Goal: Information Seeking & Learning: Learn about a topic

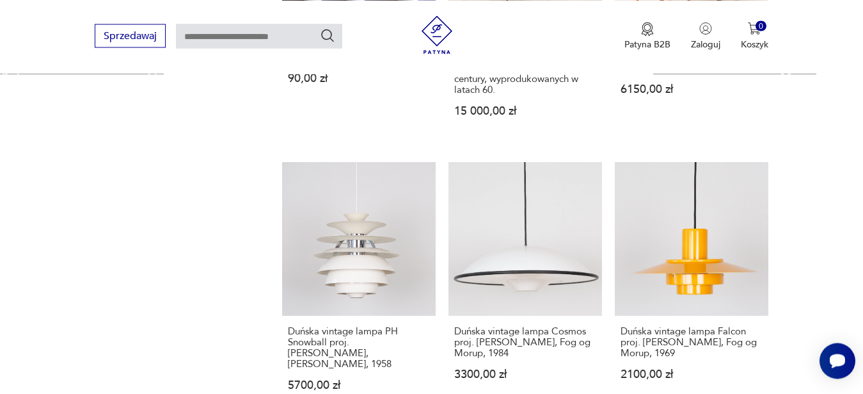
scroll to position [1622, 0]
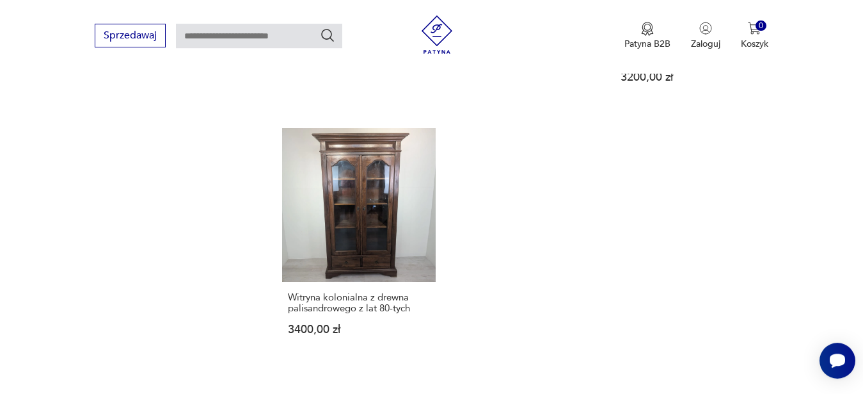
scroll to position [1657, 0]
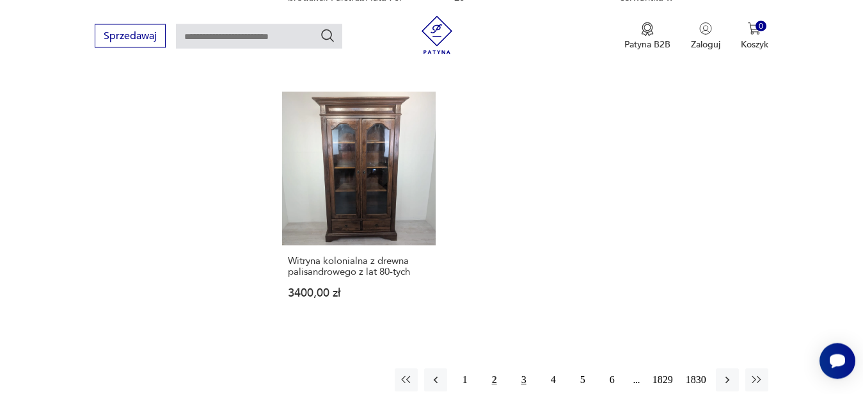
click at [523, 368] on button "3" at bounding box center [524, 379] width 23 height 23
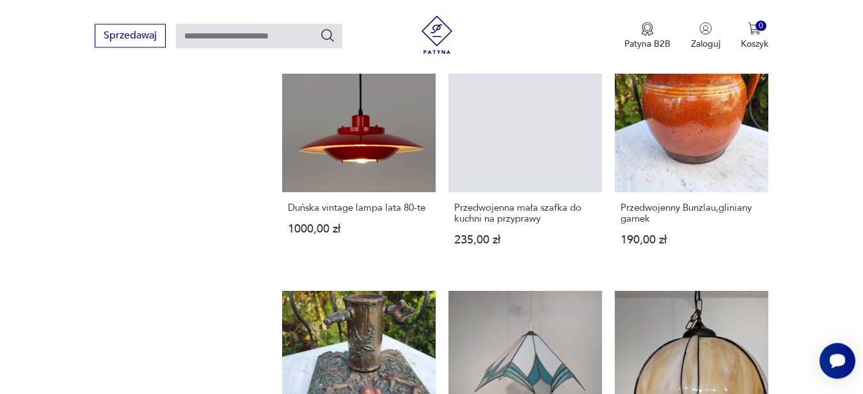
scroll to position [1144, 0]
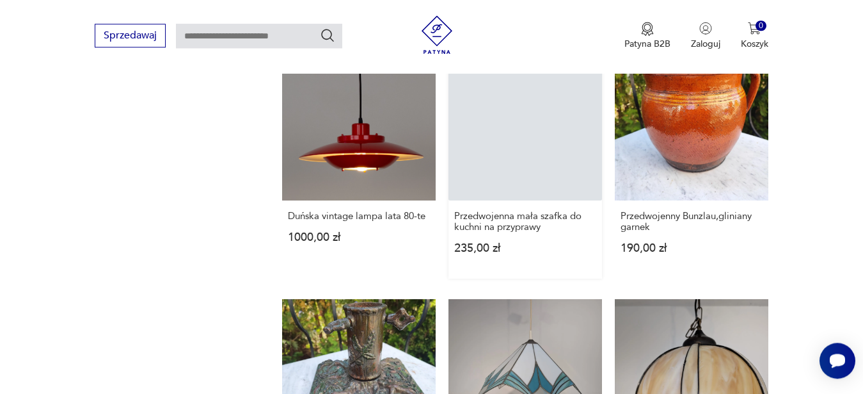
click at [548, 171] on link "Przedwojenna mała szafka do kuchni na przyprawy 235,00 zł" at bounding box center [526, 163] width 154 height 232
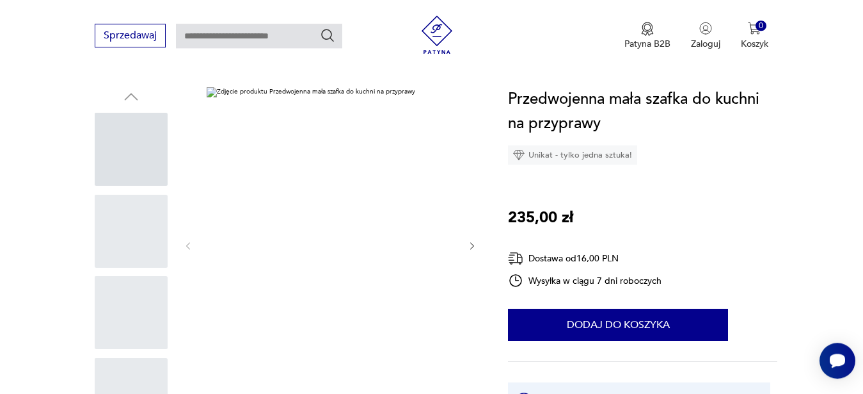
scroll to position [129, 0]
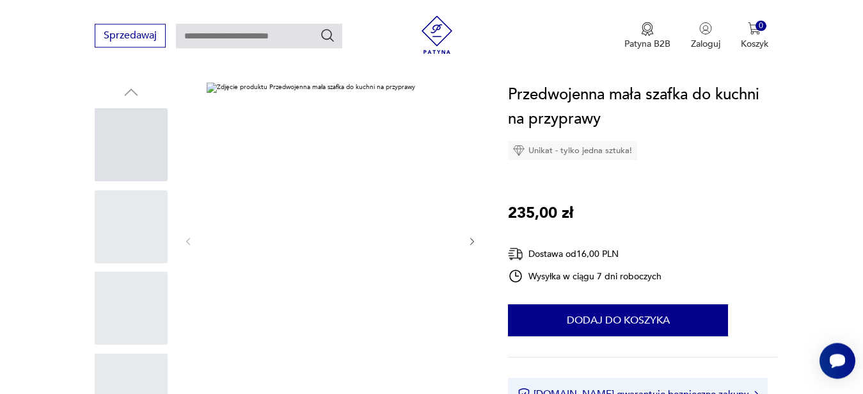
click at [120, 138] on div at bounding box center [131, 144] width 73 height 73
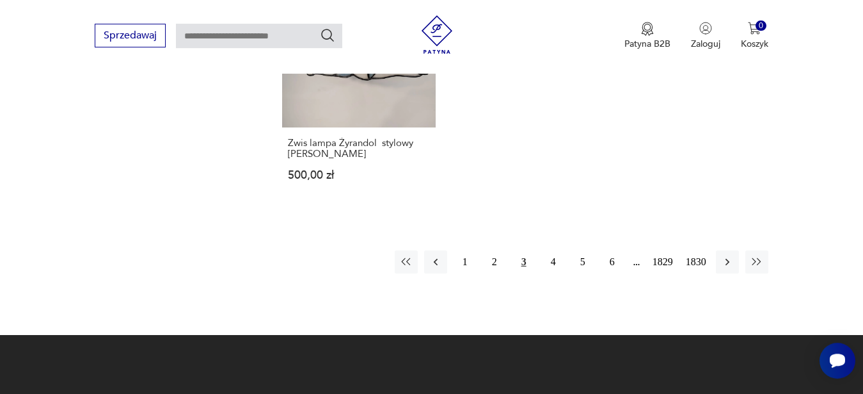
scroll to position [1746, 0]
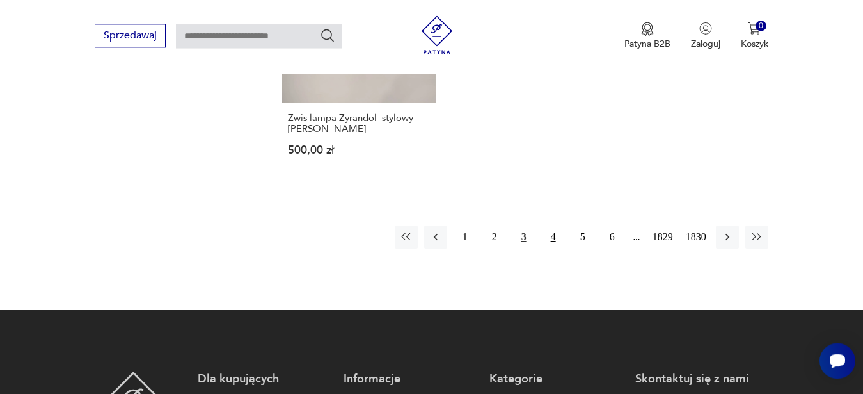
click at [557, 239] on button "4" at bounding box center [553, 236] width 23 height 23
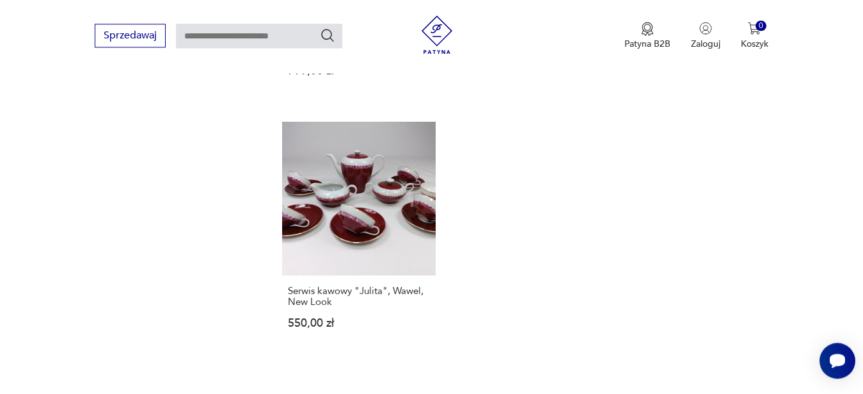
scroll to position [1657, 0]
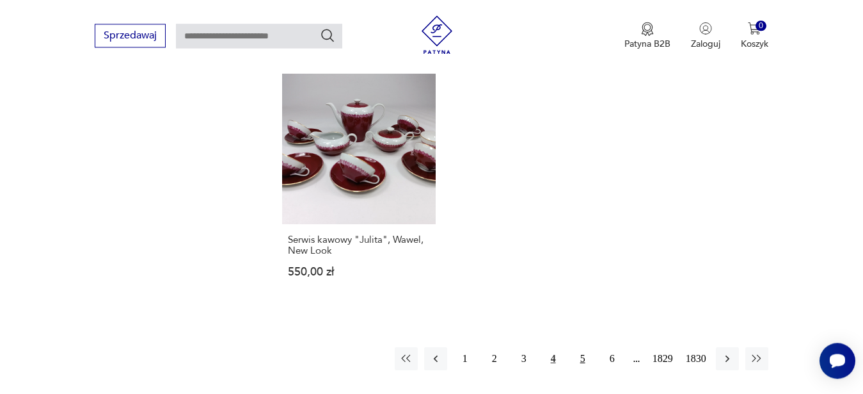
click at [578, 358] on button "5" at bounding box center [582, 358] width 23 height 23
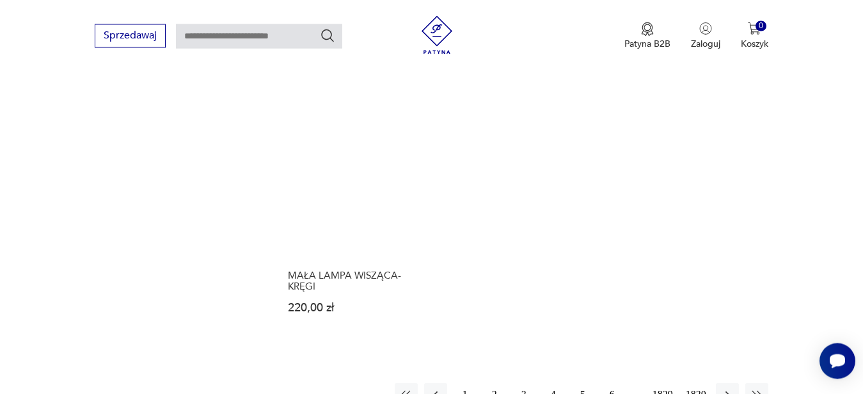
scroll to position [1624, 0]
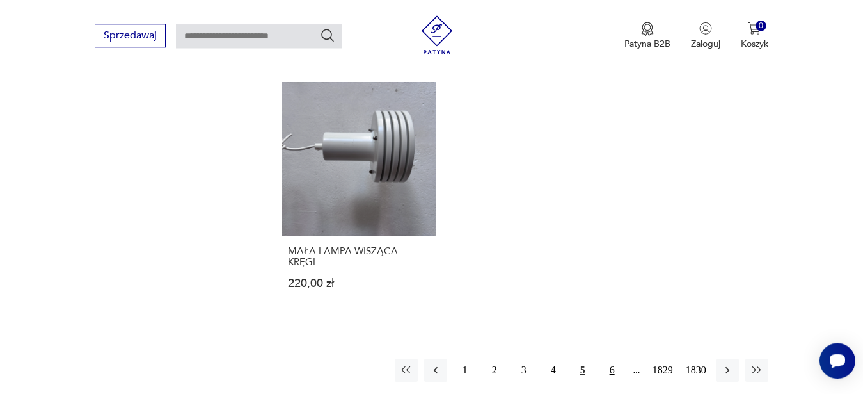
click at [611, 358] on button "6" at bounding box center [612, 369] width 23 height 23
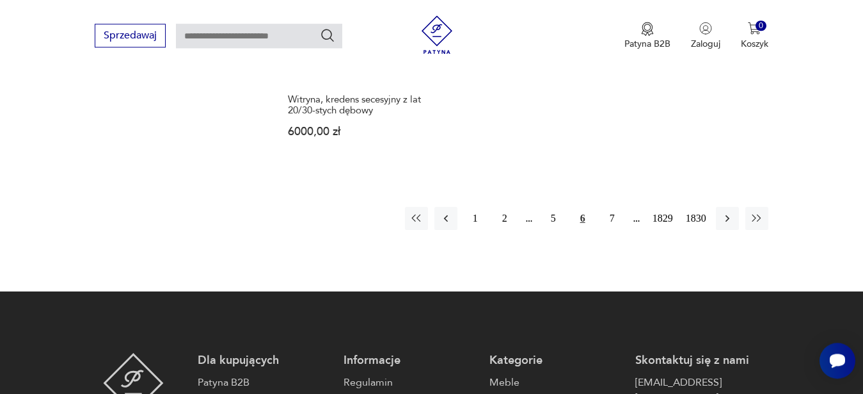
scroll to position [1776, 0]
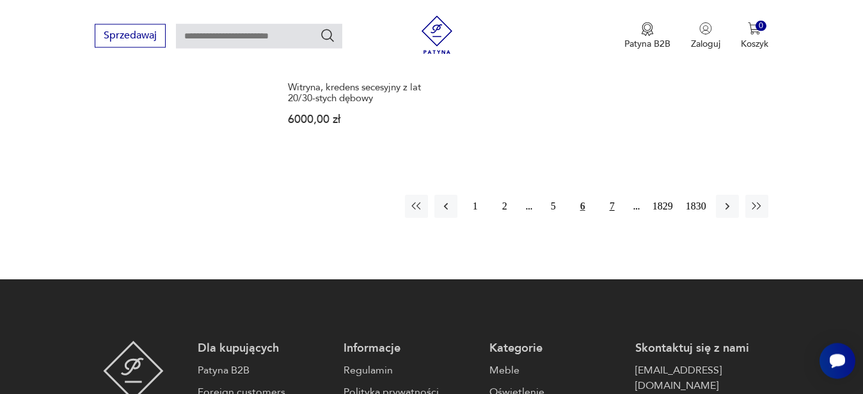
click at [610, 195] on button "7" at bounding box center [612, 206] width 23 height 23
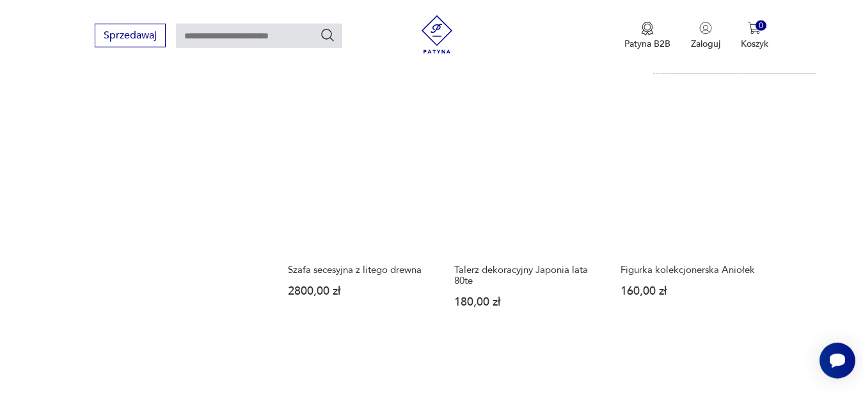
scroll to position [1359, 0]
